Goal: Information Seeking & Learning: Learn about a topic

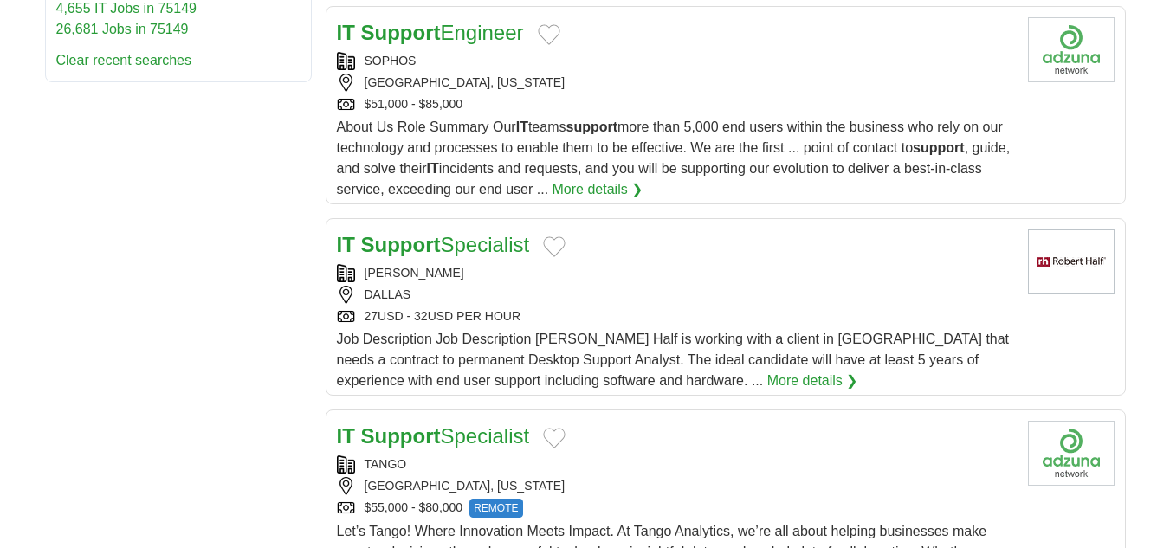
click at [617, 191] on link "More details ❯" at bounding box center [597, 189] width 91 height 21
click at [767, 386] on link "More details ❯" at bounding box center [812, 381] width 91 height 21
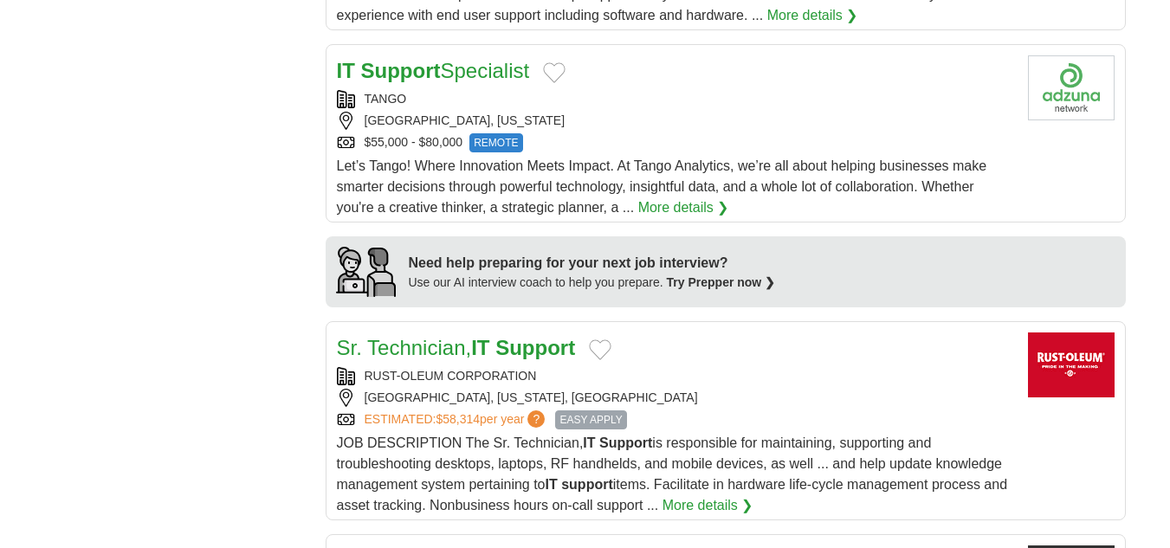
scroll to position [1343, 0]
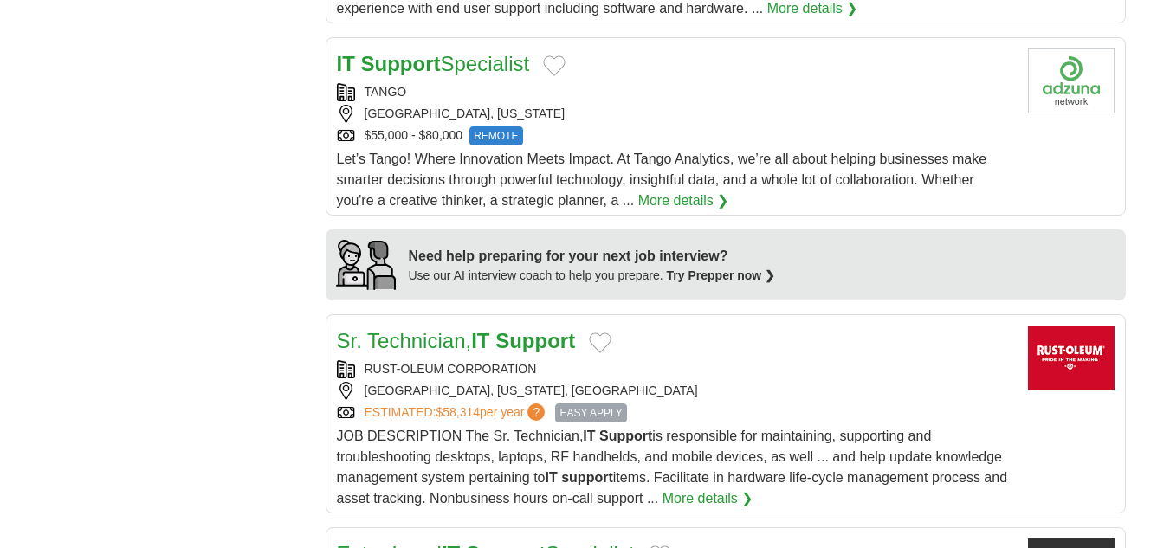
click at [697, 204] on link "More details ❯" at bounding box center [683, 201] width 91 height 21
click at [684, 203] on link "More details ❯" at bounding box center [683, 201] width 91 height 21
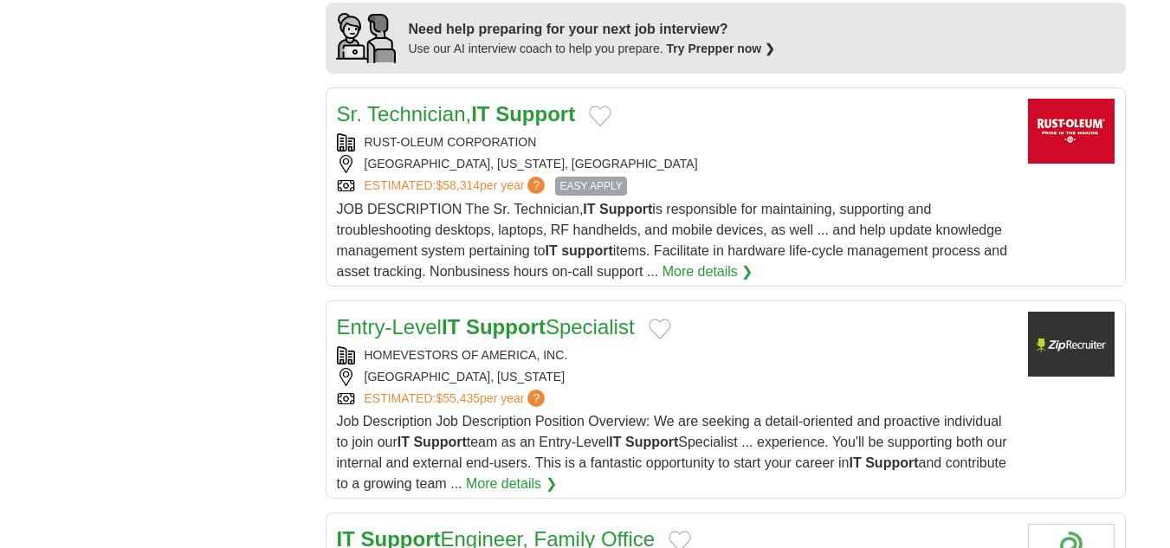
scroll to position [1602, 0]
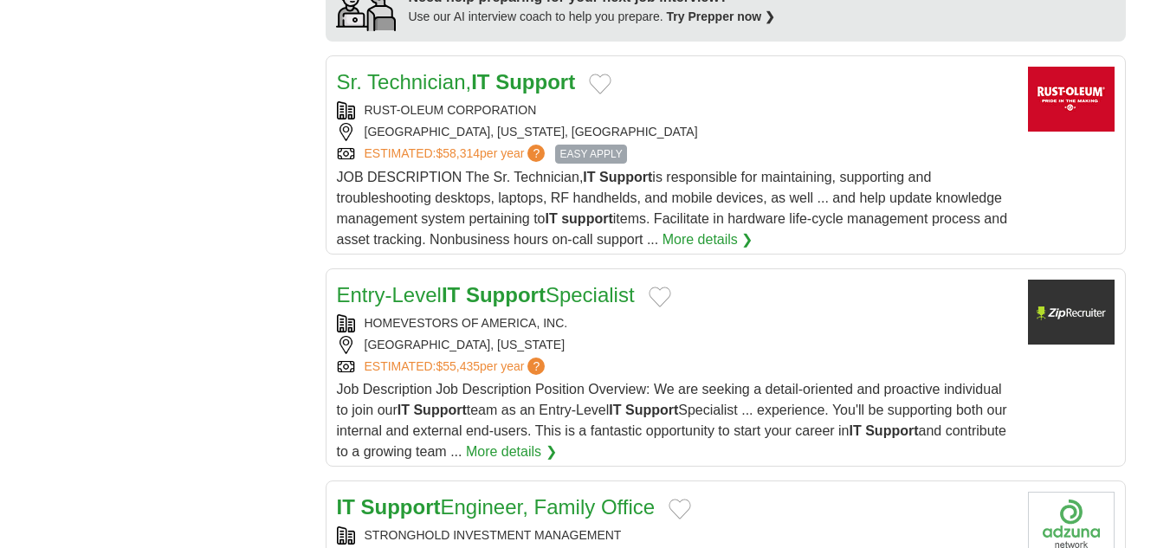
click at [723, 238] on link "More details ❯" at bounding box center [707, 239] width 91 height 21
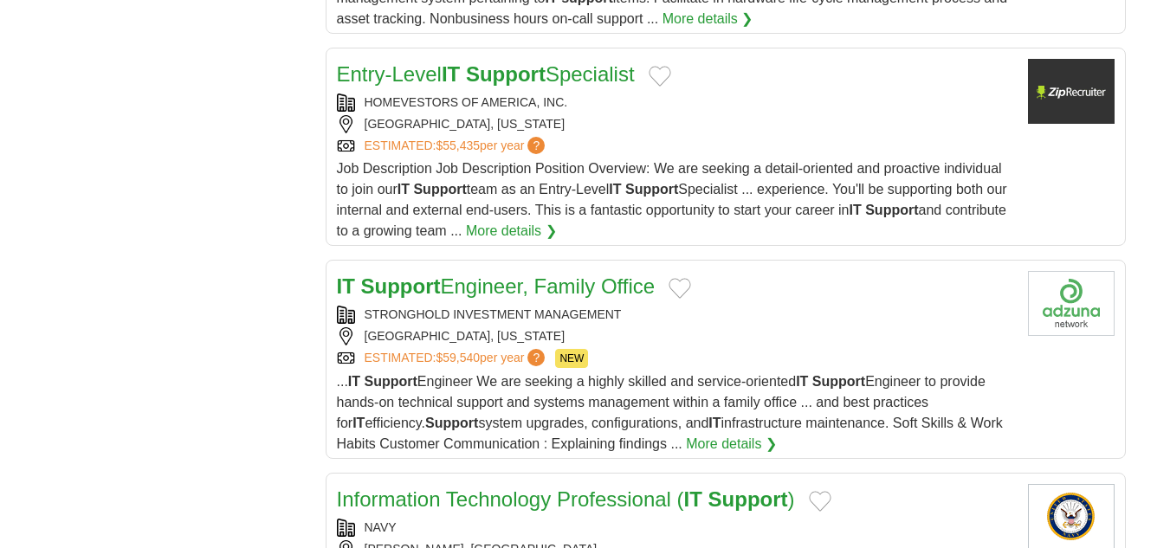
scroll to position [1835, 0]
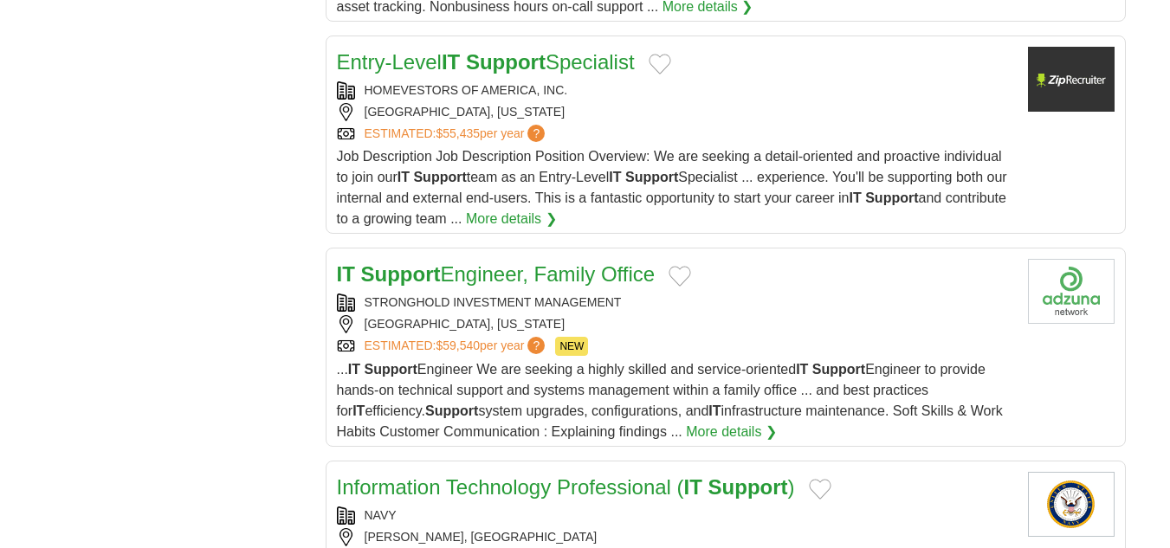
click at [557, 223] on link "More details ❯" at bounding box center [511, 219] width 91 height 21
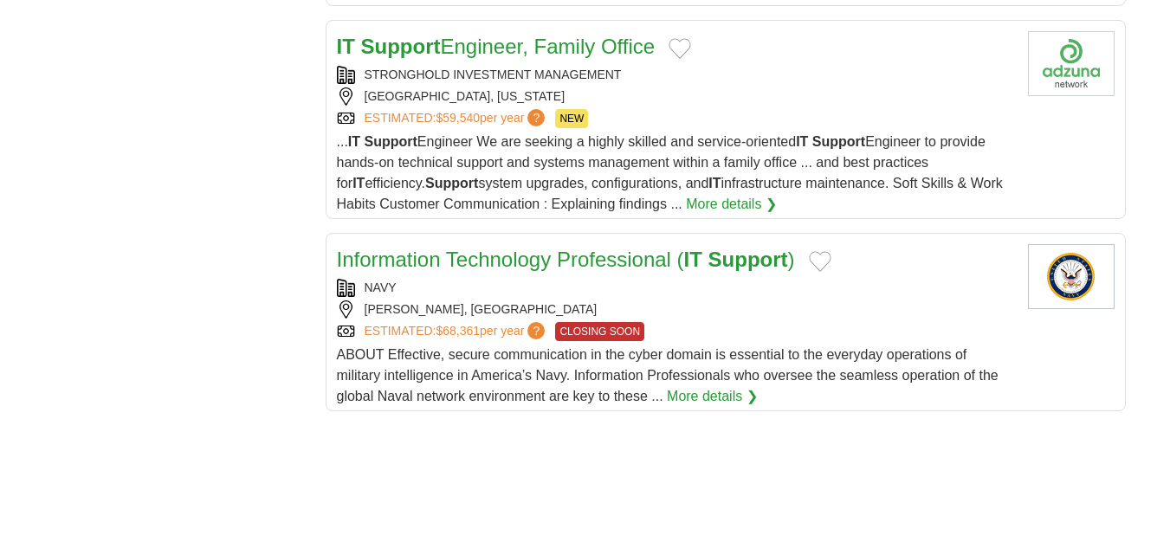
scroll to position [2094, 0]
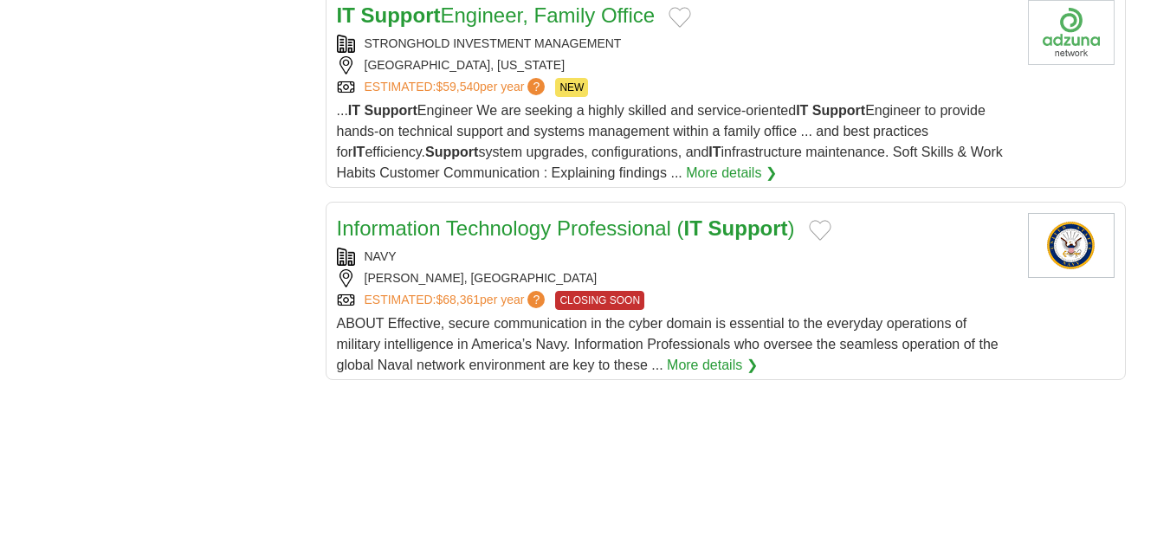
click at [722, 177] on link "More details ❯" at bounding box center [731, 173] width 91 height 21
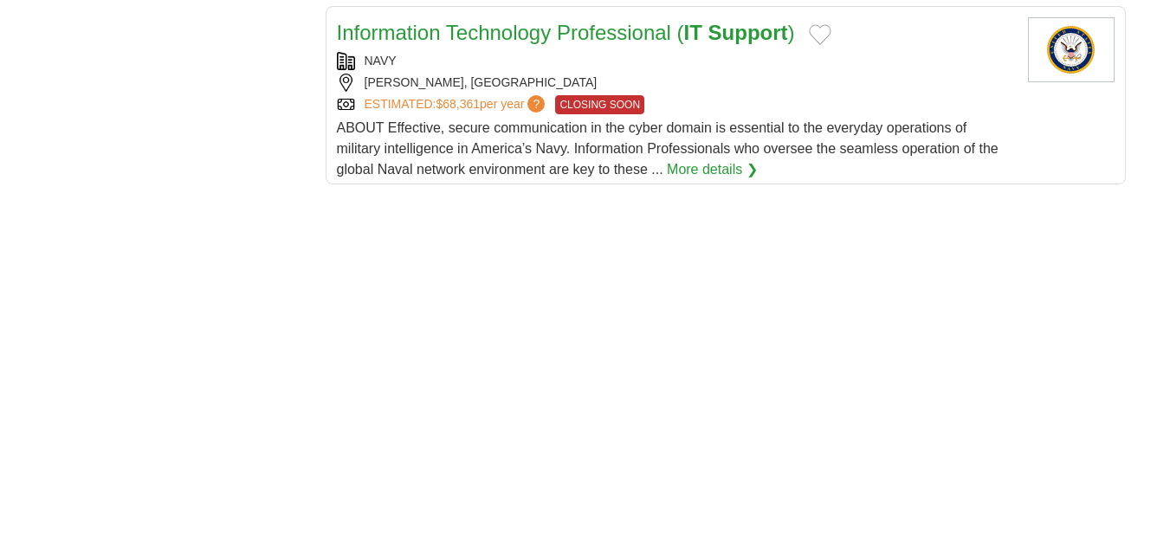
scroll to position [2296, 0]
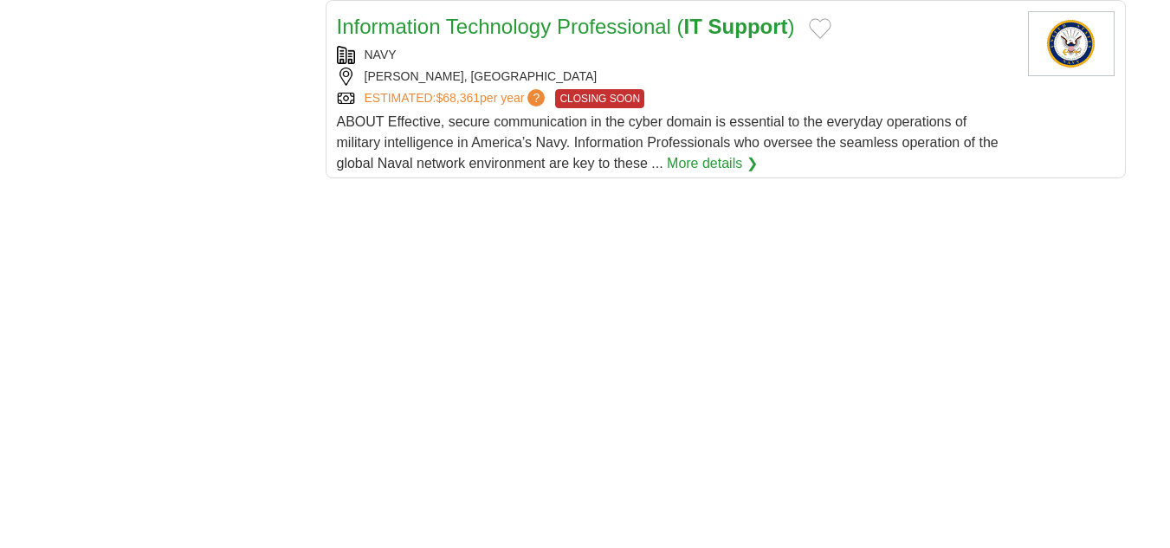
click at [732, 158] on link "More details ❯" at bounding box center [712, 163] width 91 height 21
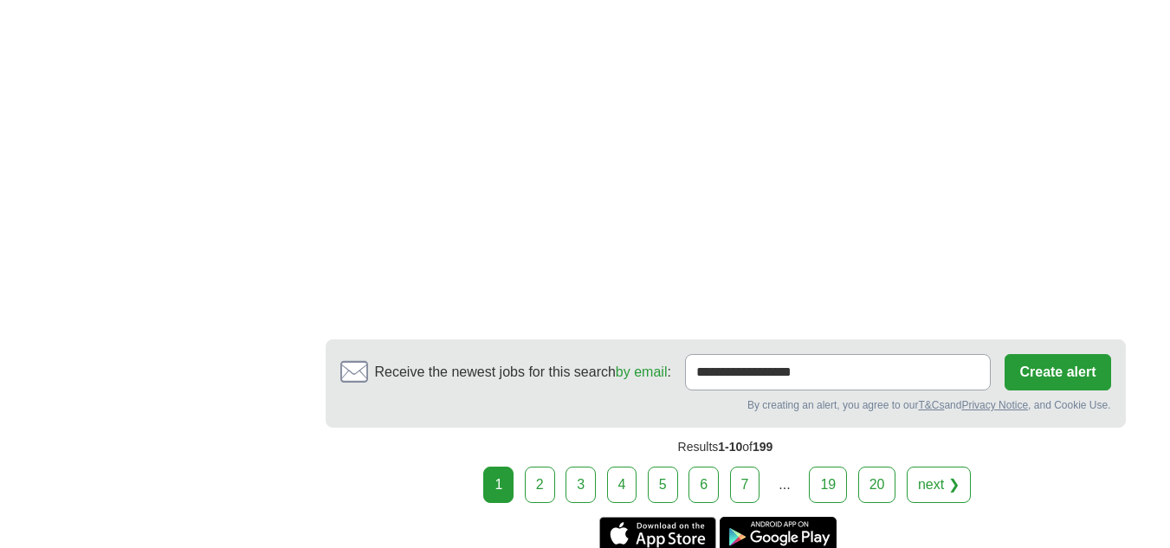
scroll to position [3028, 0]
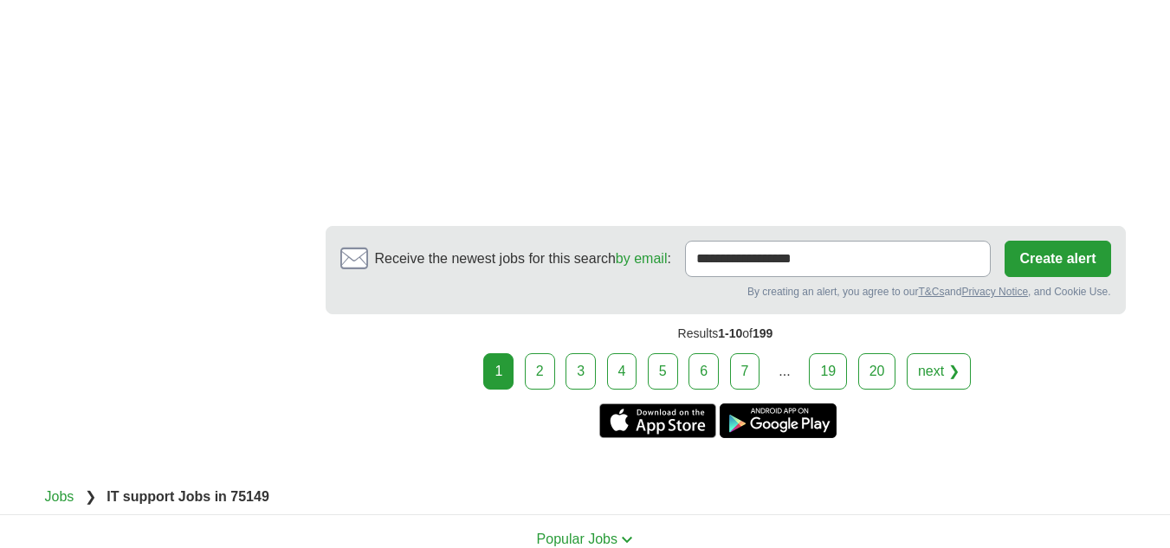
click at [537, 381] on link "2" at bounding box center [540, 371] width 30 height 36
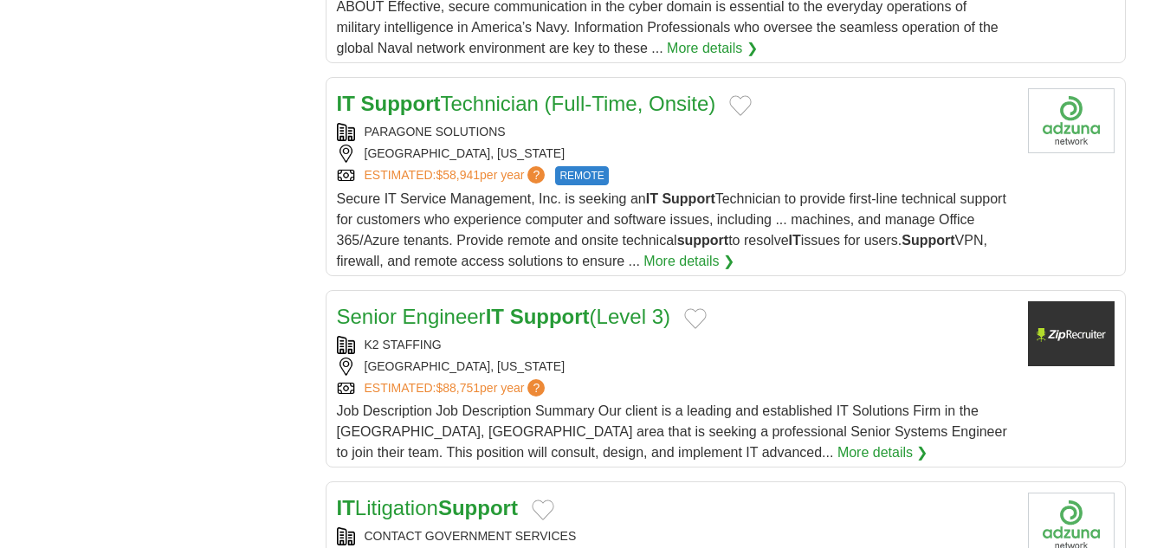
scroll to position [1704, 0]
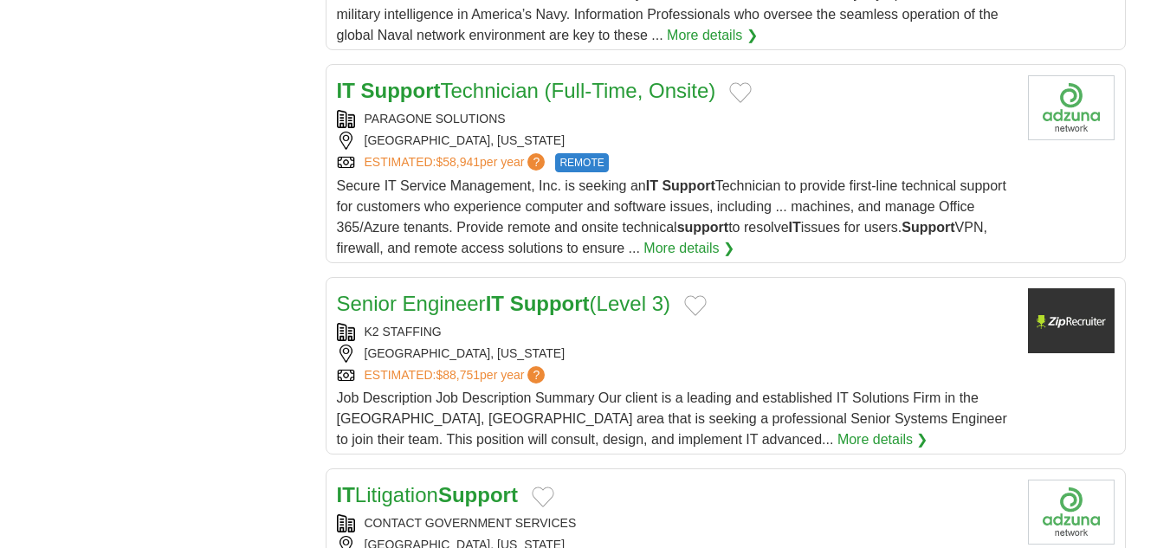
click at [684, 257] on link "More details ❯" at bounding box center [688, 248] width 91 height 21
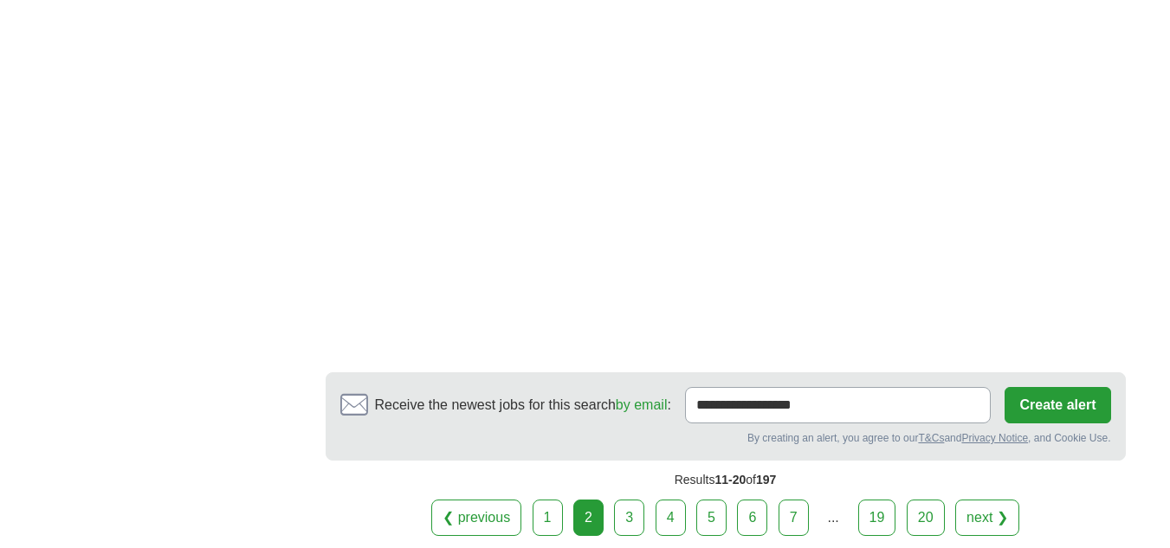
scroll to position [3089, 0]
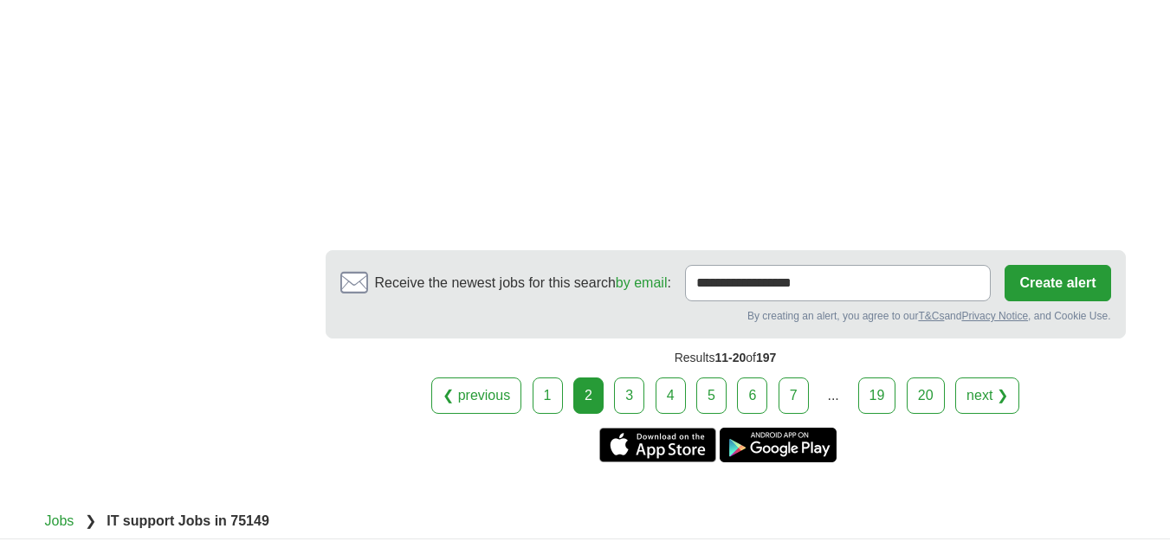
click at [644, 378] on link "3" at bounding box center [629, 396] width 30 height 36
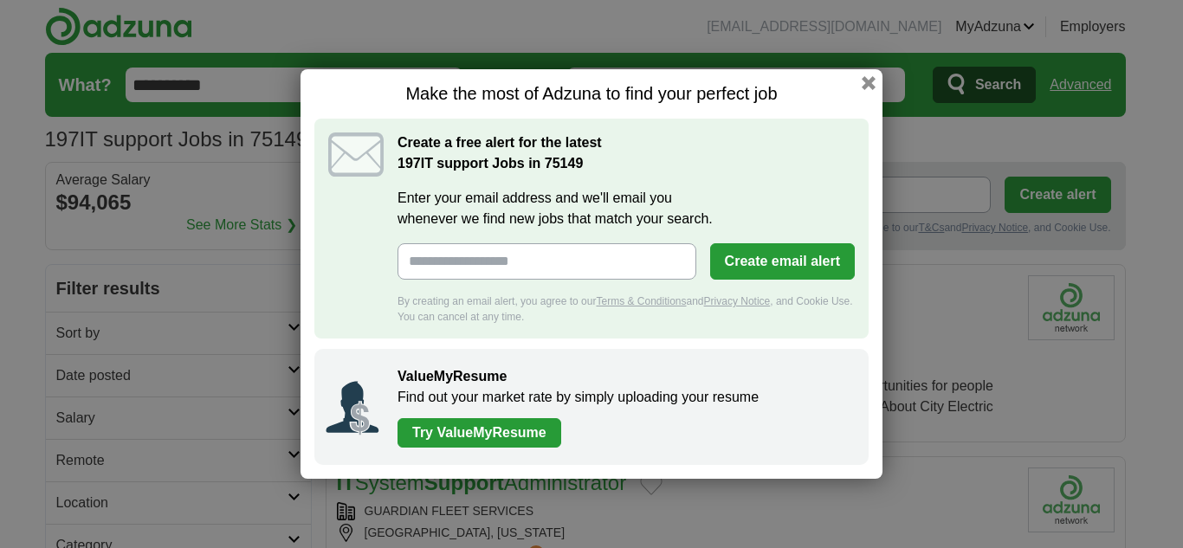
click at [870, 73] on div "Make the most of Adzuna to find your perfect job Create a free alert for the la…" at bounding box center [591, 274] width 582 height 410
click at [869, 81] on button "button" at bounding box center [868, 83] width 19 height 19
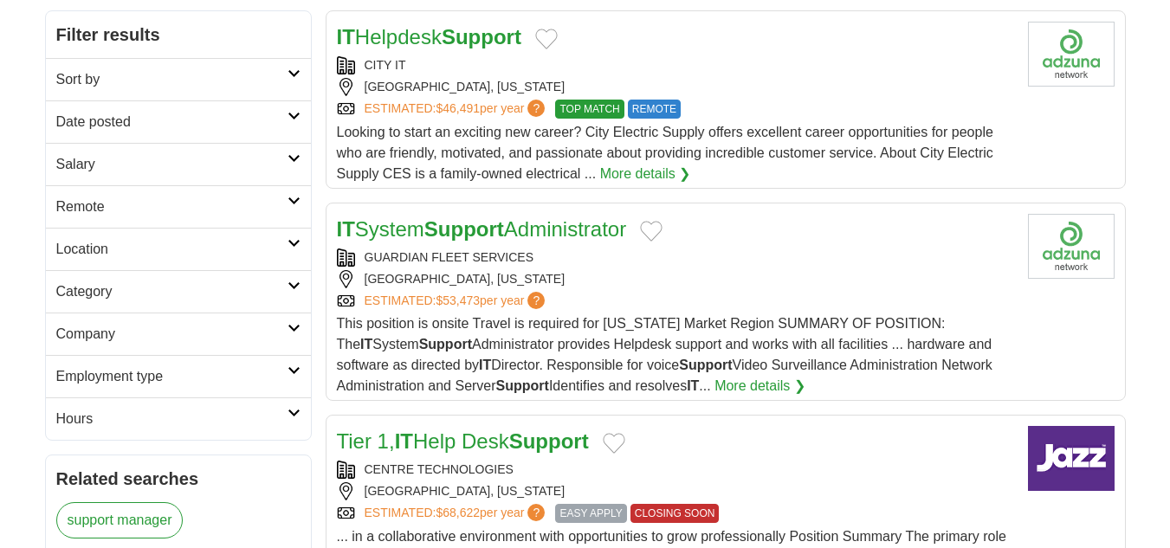
scroll to position [259, 0]
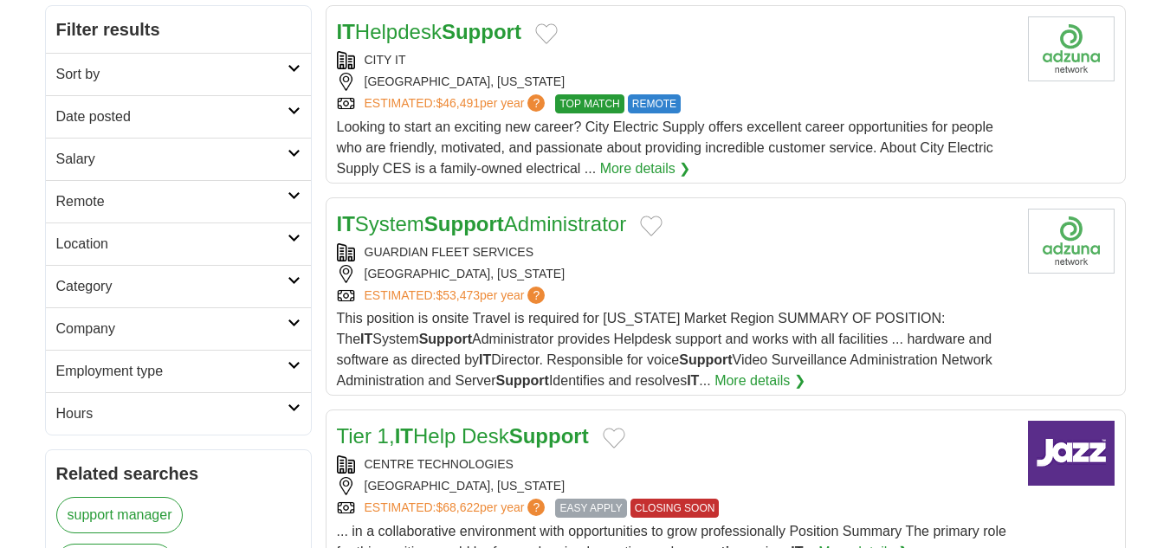
click at [764, 377] on link "More details ❯" at bounding box center [759, 381] width 91 height 21
click at [664, 171] on link "More details ❯" at bounding box center [645, 168] width 91 height 21
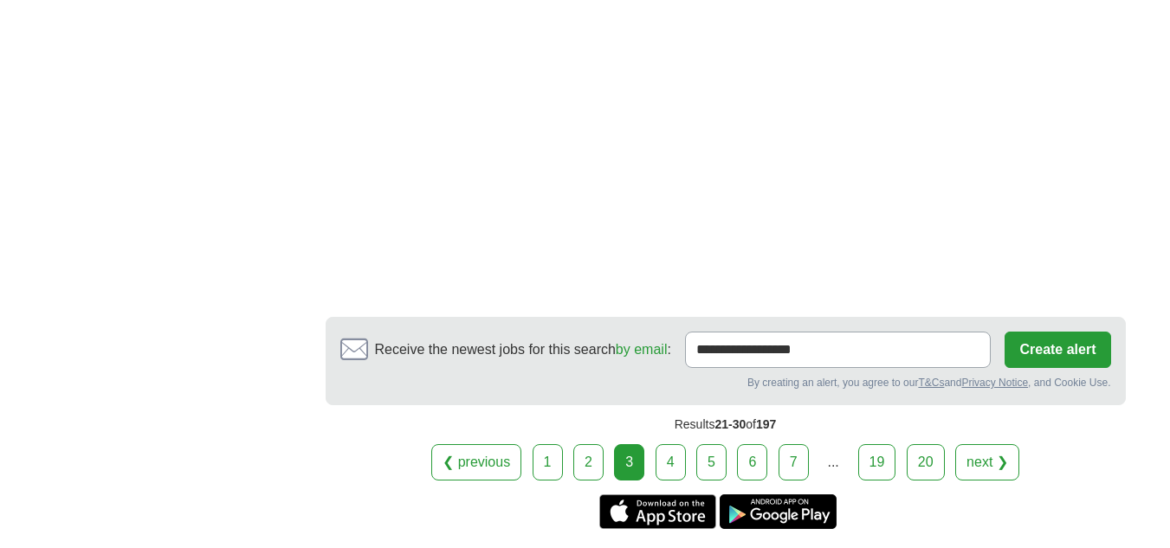
scroll to position [2983, 0]
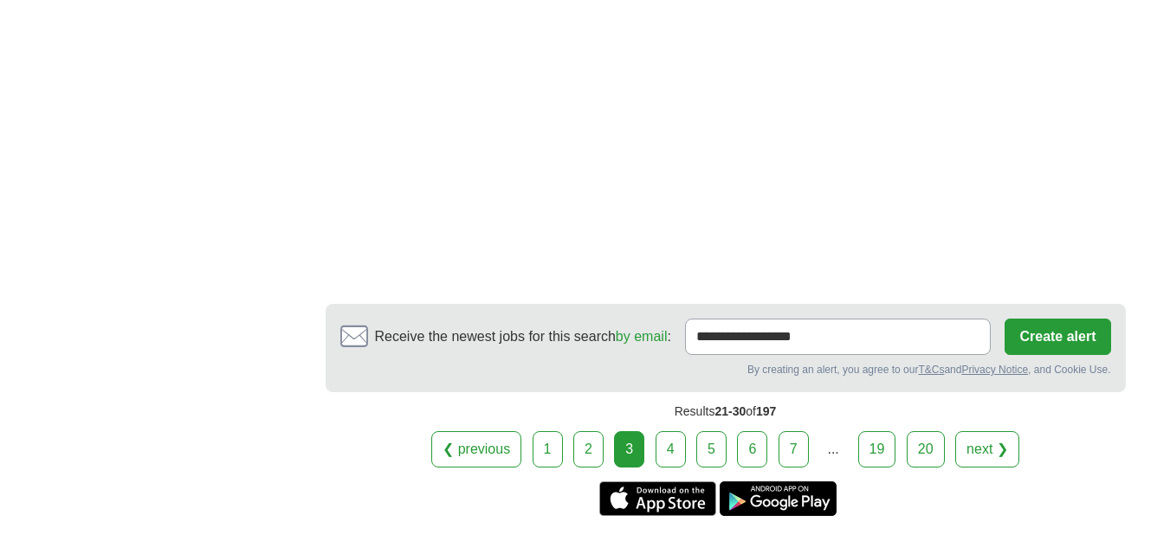
click at [675, 436] on link "4" at bounding box center [671, 449] width 30 height 36
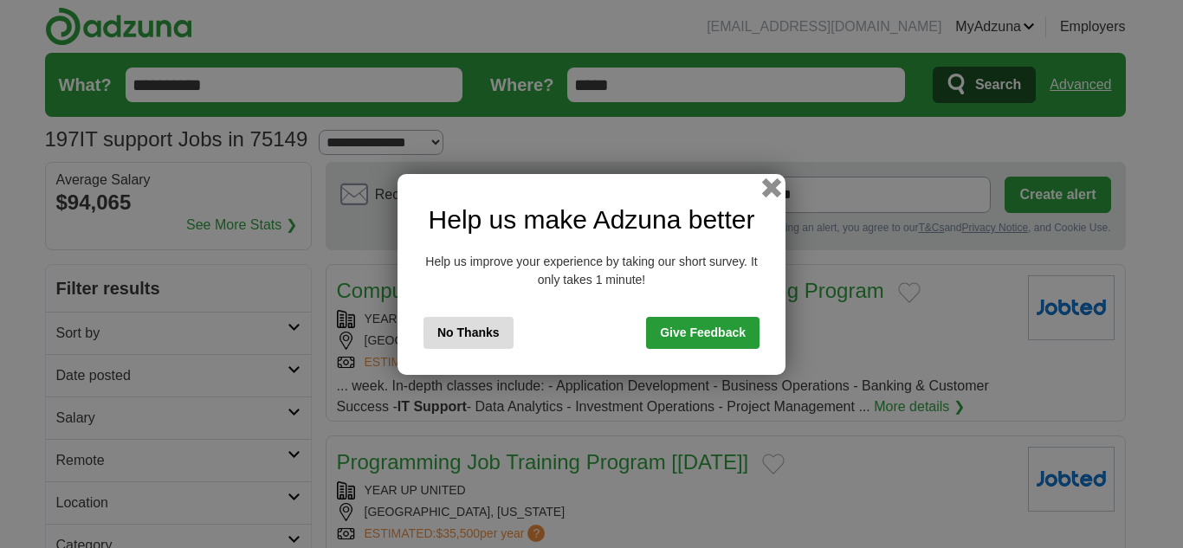
click at [770, 184] on button "button" at bounding box center [771, 187] width 19 height 19
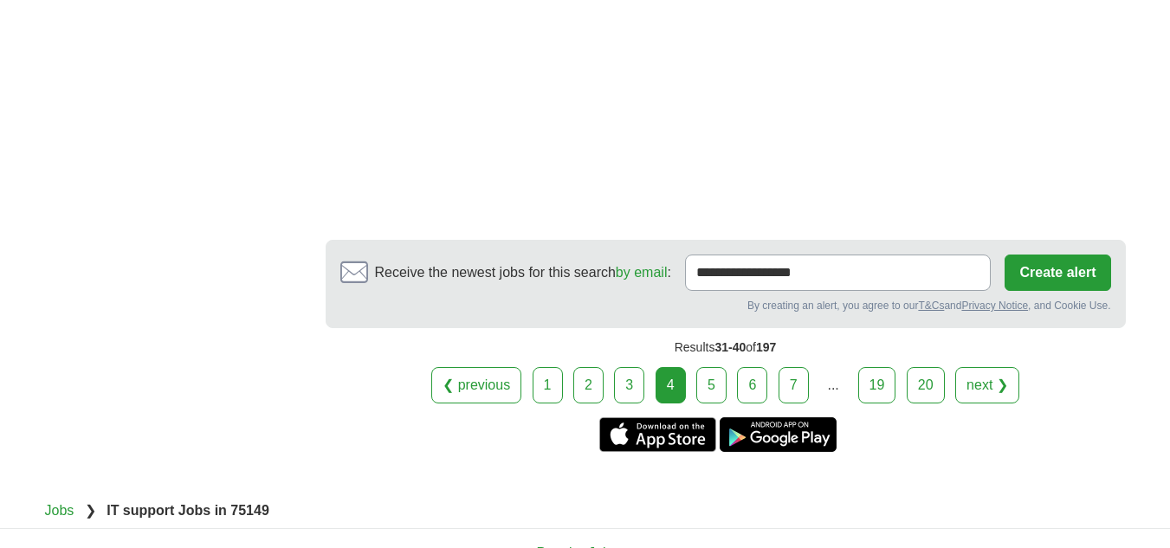
scroll to position [2846, 0]
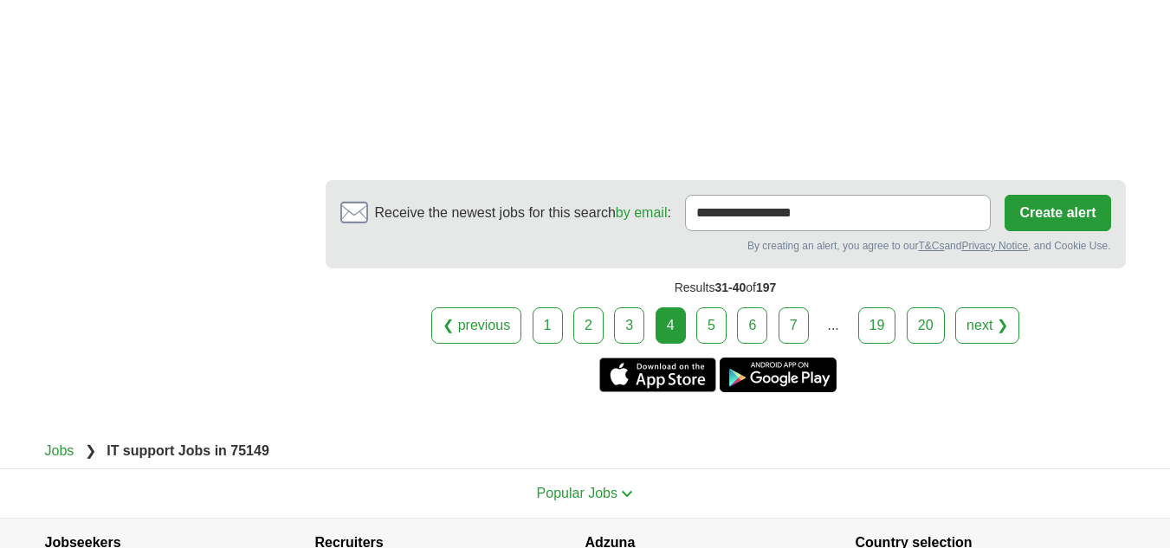
click at [725, 325] on link "5" at bounding box center [711, 325] width 30 height 36
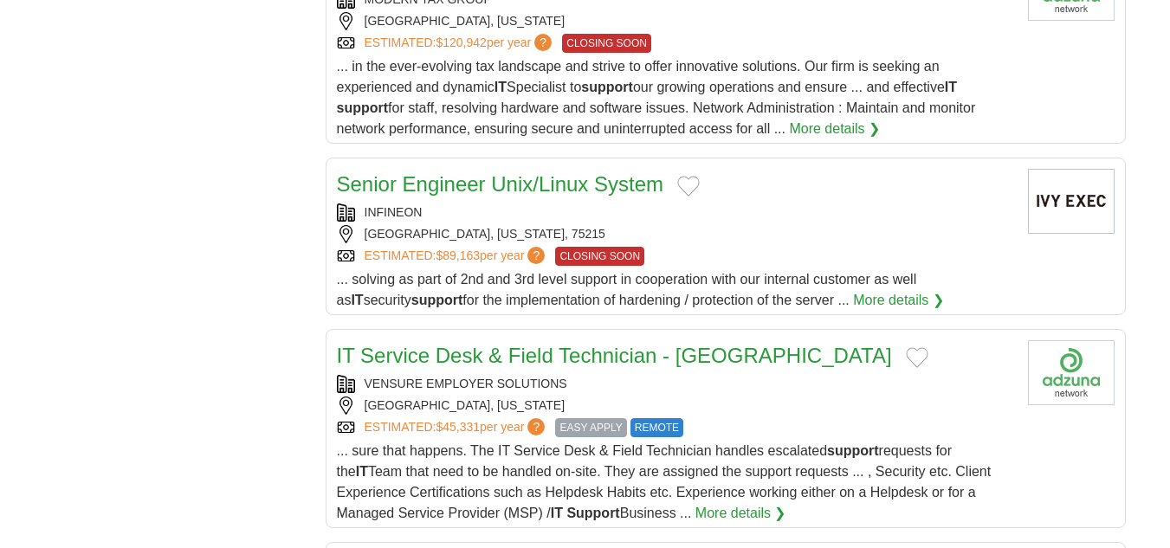
scroll to position [1833, 0]
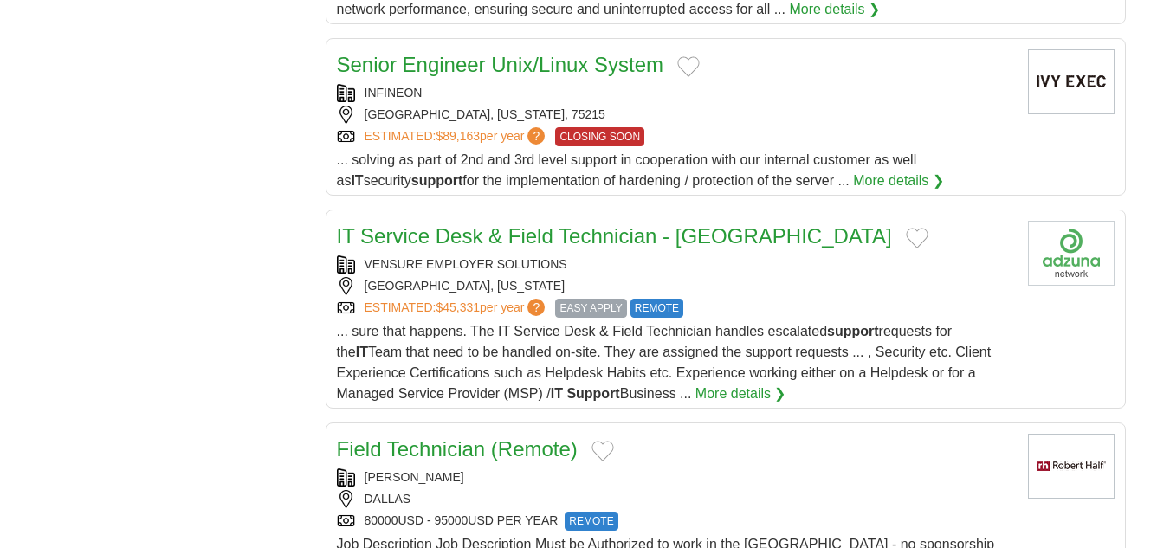
click at [758, 397] on link "More details ❯" at bounding box center [740, 394] width 91 height 21
